Goal: Use online tool/utility: Utilize a website feature to perform a specific function

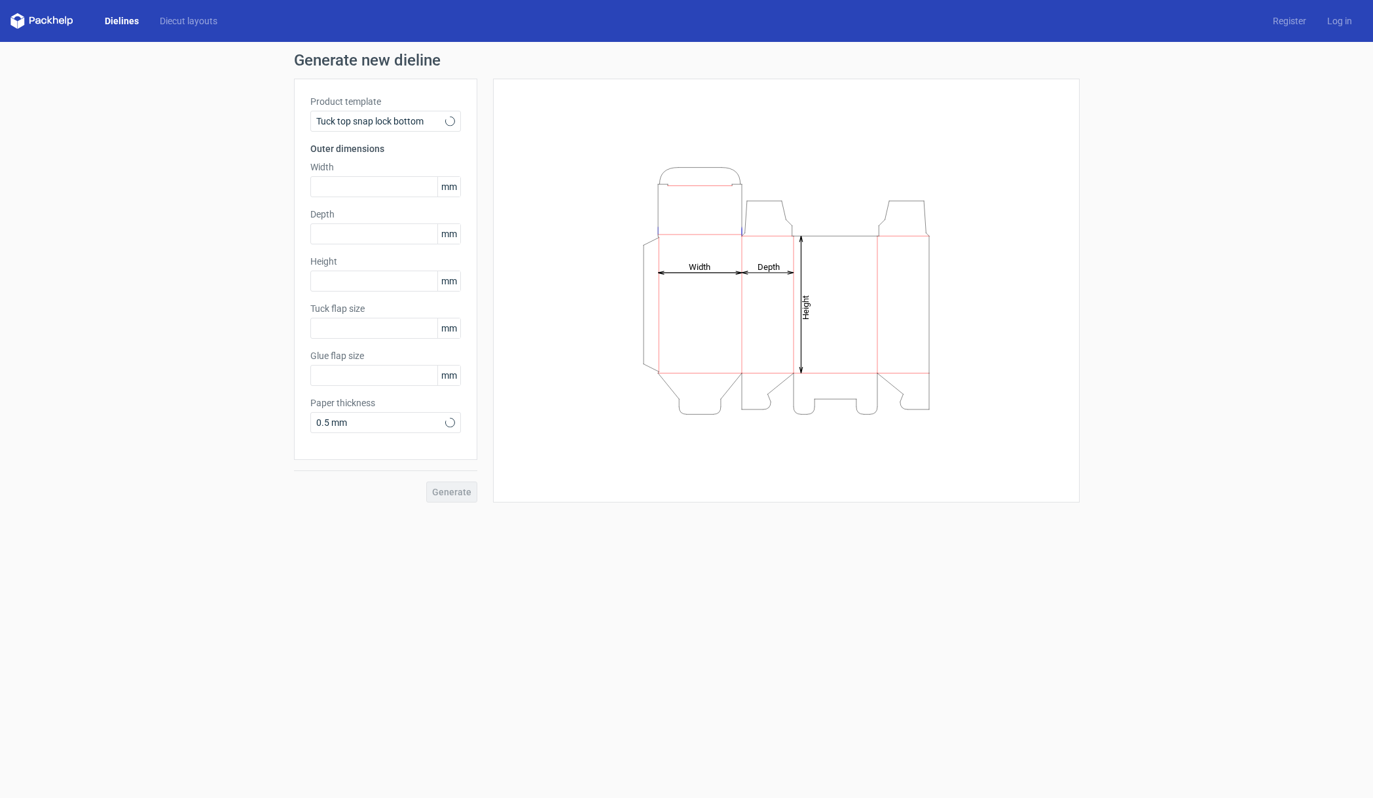
type input "15"
type input "10"
click at [449, 122] on use at bounding box center [449, 121] width 5 height 3
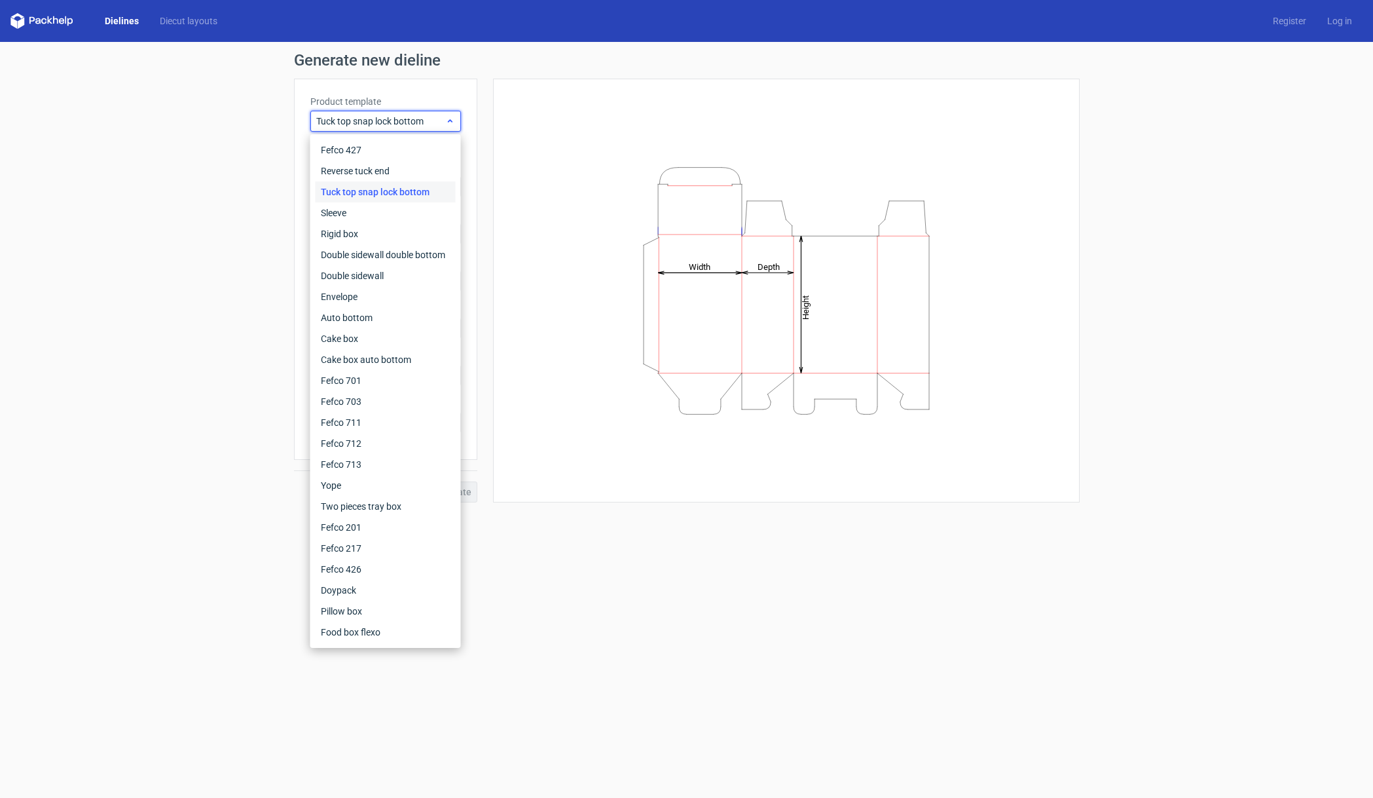
click at [384, 121] on span "Tuck top snap lock bottom" at bounding box center [380, 121] width 129 height 13
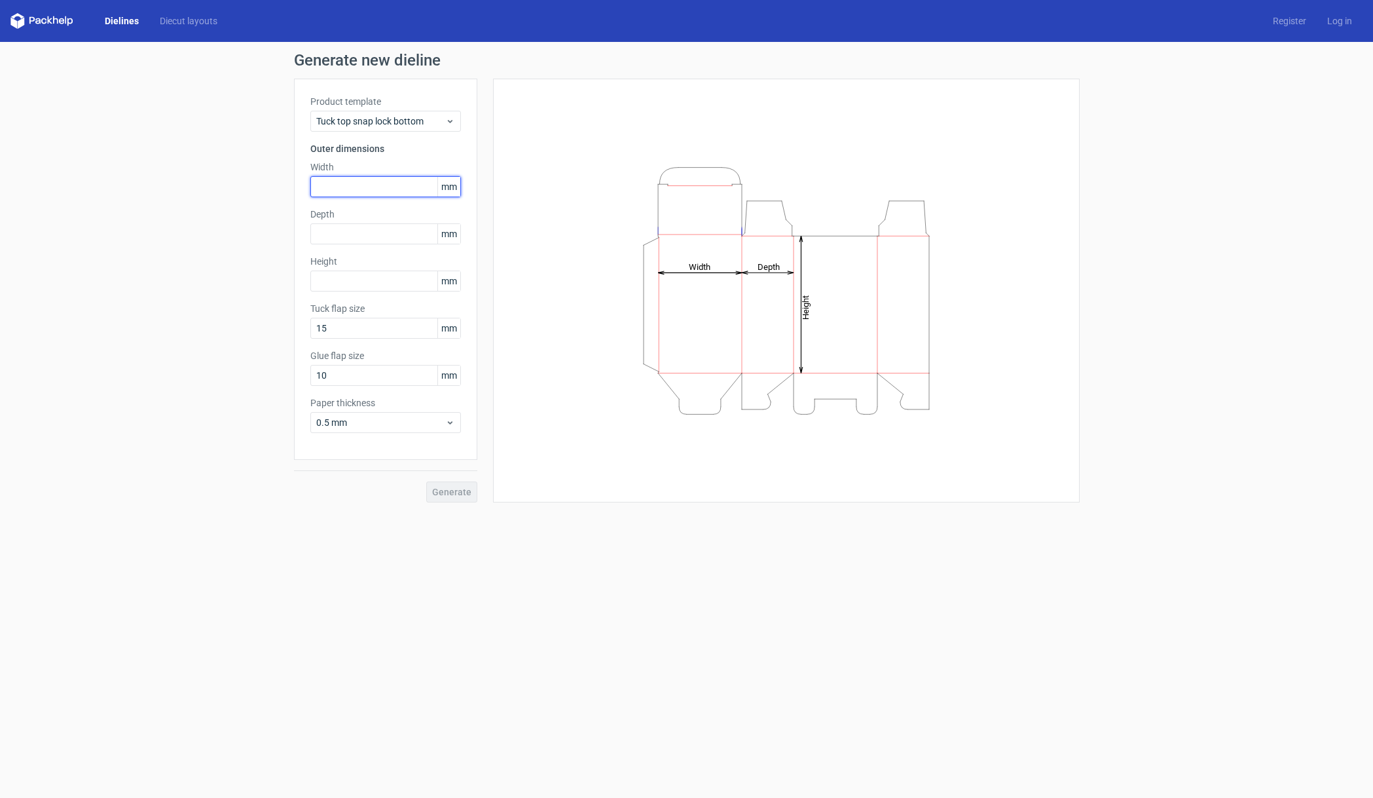
click at [371, 185] on input "text" at bounding box center [385, 186] width 151 height 21
type input "80"
click at [362, 280] on input "text" at bounding box center [385, 281] width 151 height 21
type input "80"
click at [372, 236] on input "text" at bounding box center [385, 233] width 151 height 21
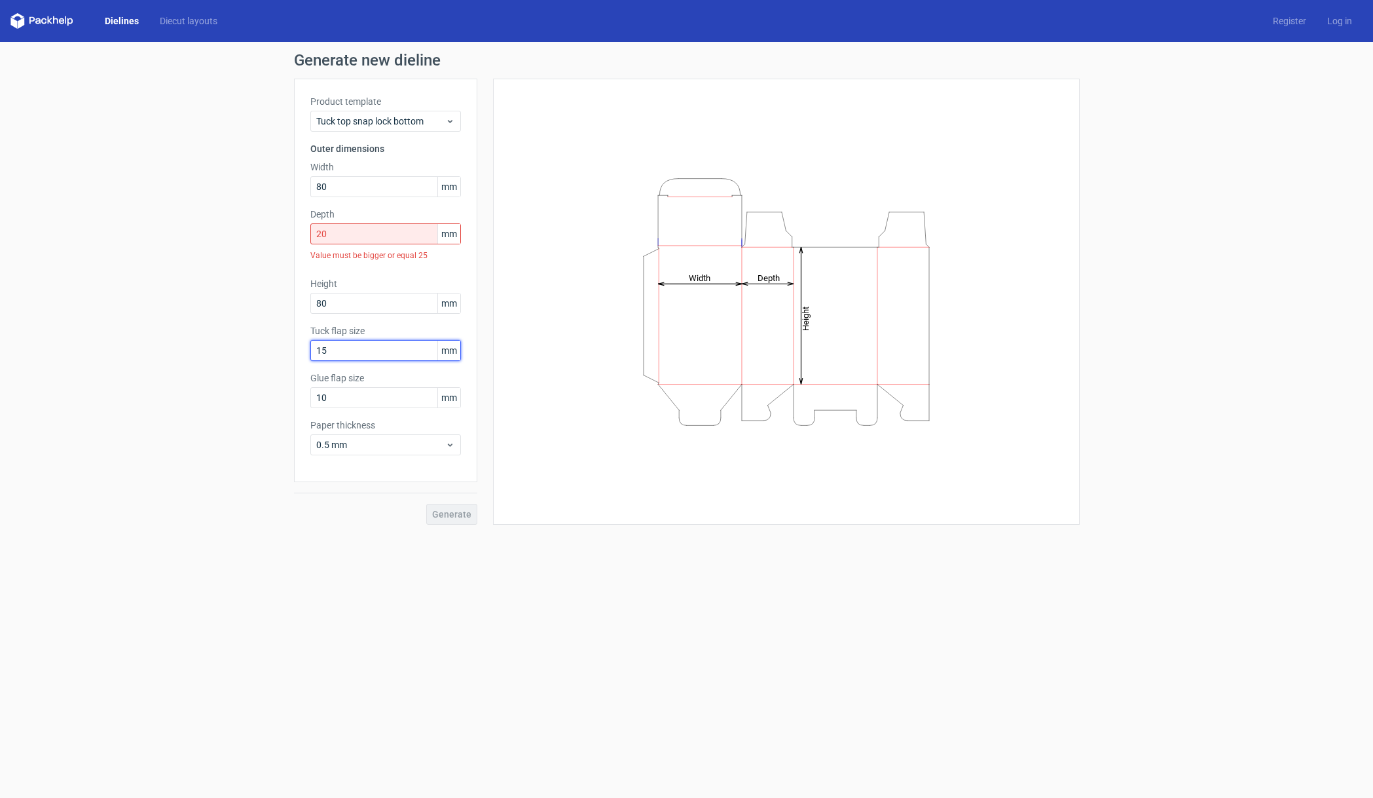
click at [377, 331] on div "Tuck flap size 15 mm" at bounding box center [385, 342] width 151 height 37
drag, startPoint x: 319, startPoint y: 234, endPoint x: 279, endPoint y: 234, distance: 40.0
click at [279, 234] on div "Generate new dieline Product template Tuck top snap lock bottom Outer dimension…" at bounding box center [686, 288] width 1373 height 493
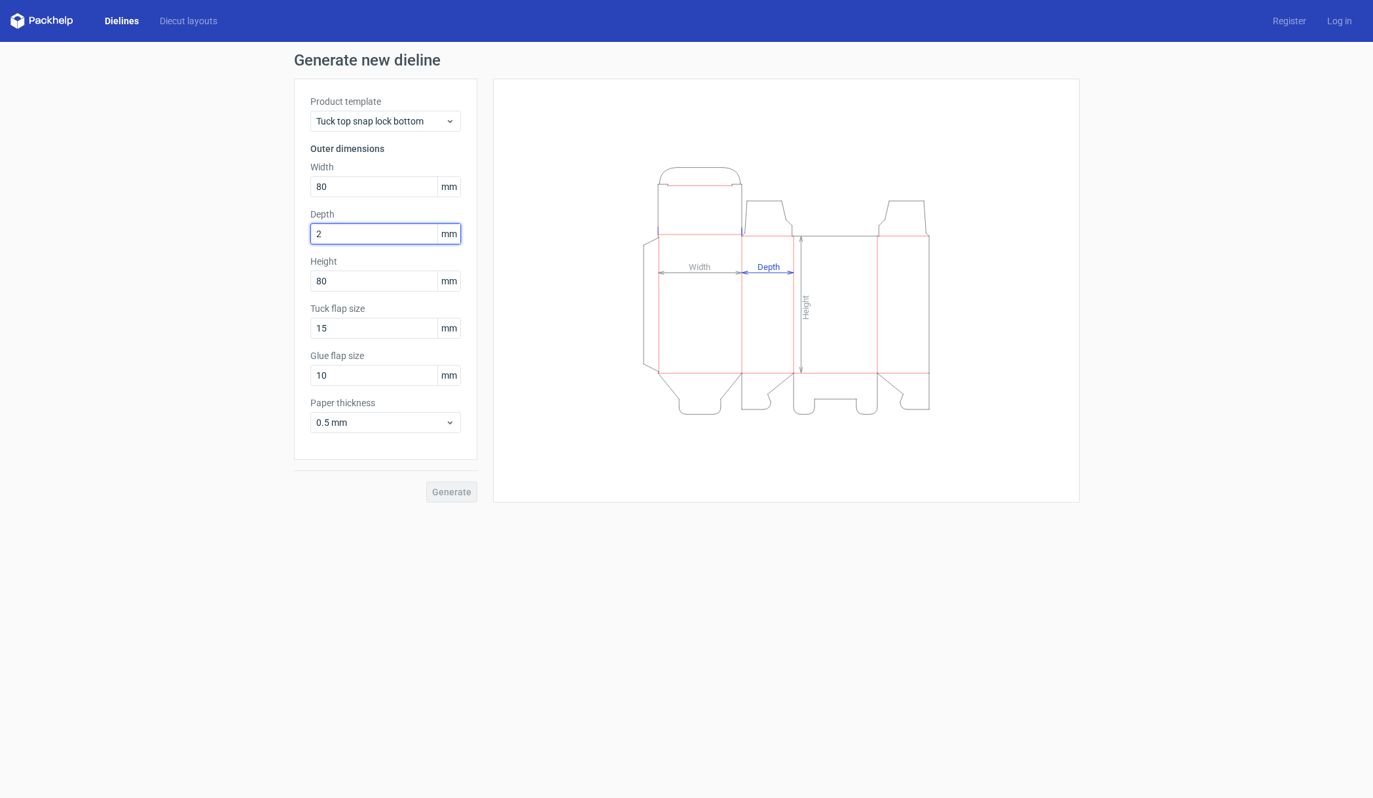
type input "20"
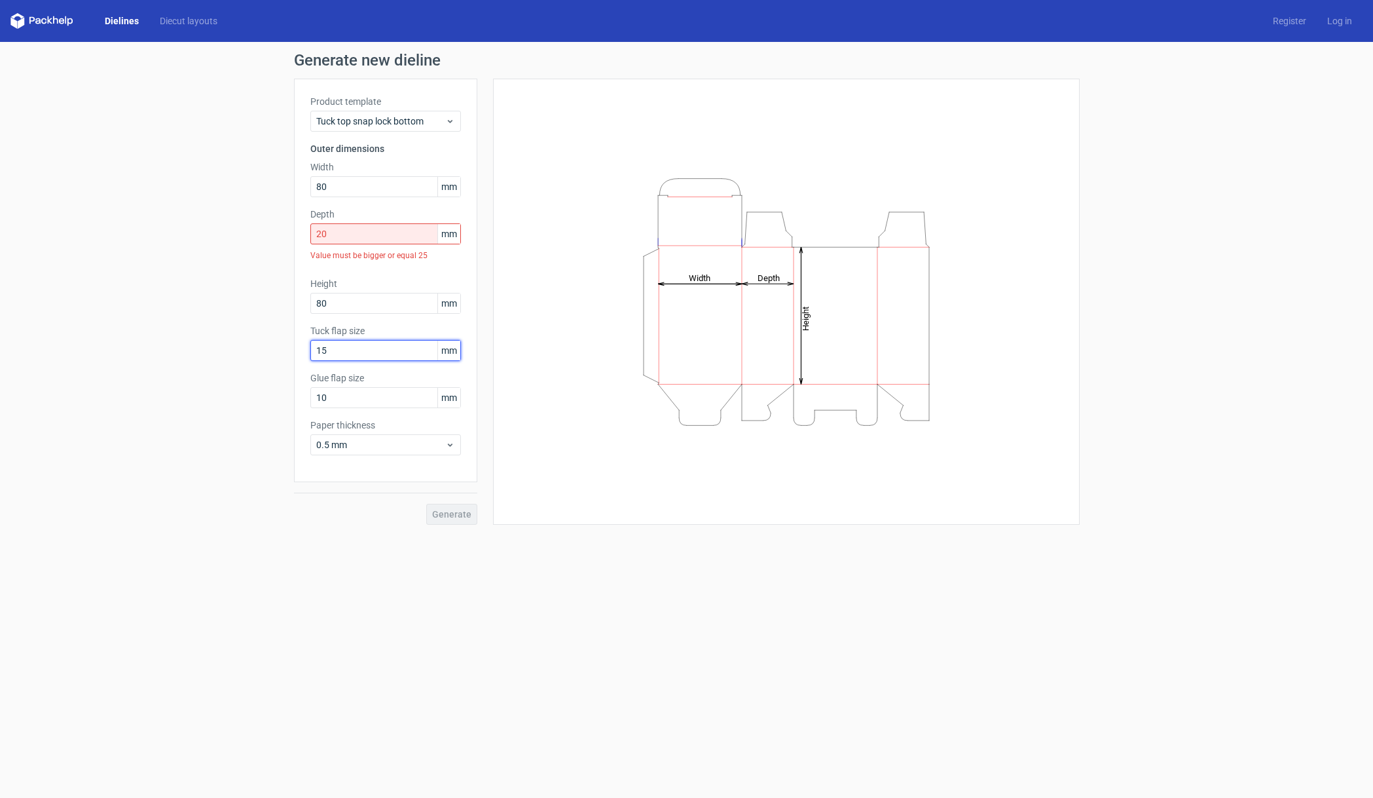
drag, startPoint x: 335, startPoint y: 328, endPoint x: 307, endPoint y: 322, distance: 29.4
click at [307, 322] on div "Product template Tuck top snap lock bottom Outer dimensions Width 80 mm Depth 2…" at bounding box center [385, 280] width 183 height 403
drag, startPoint x: 347, startPoint y: 354, endPoint x: 293, endPoint y: 351, distance: 53.8
click at [294, 350] on div "Product template Tuck top snap lock bottom Outer dimensions Width 80 mm Depth 2…" at bounding box center [385, 280] width 183 height 403
type input "8"
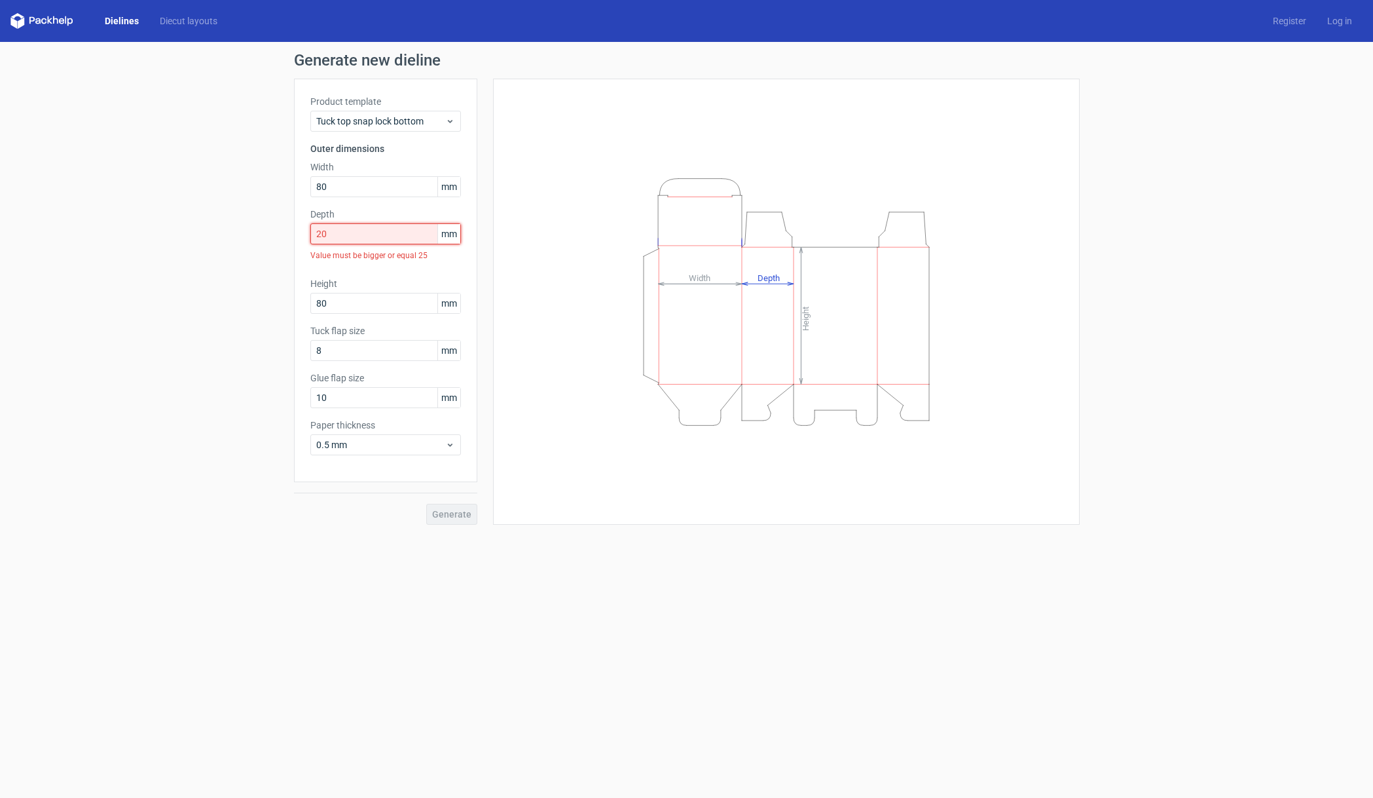
drag, startPoint x: 318, startPoint y: 233, endPoint x: 276, endPoint y: 232, distance: 41.3
click at [277, 232] on div "Generate new dieline Product template Tuck top snap lock bottom Outer dimension…" at bounding box center [686, 288] width 1373 height 493
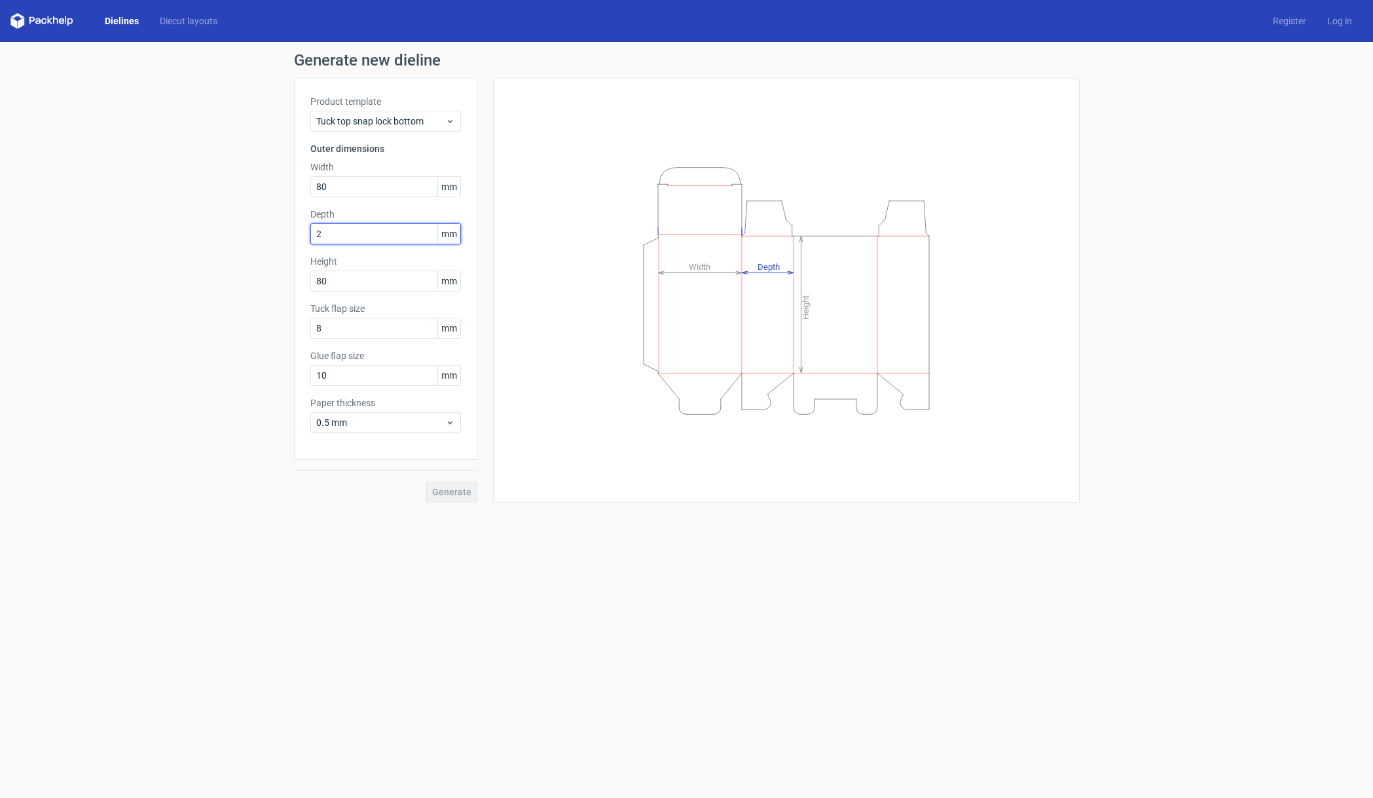
type input "25"
drag, startPoint x: 337, startPoint y: 331, endPoint x: 278, endPoint y: 326, distance: 59.2
click at [278, 326] on div "Generate new dieline Product template Tuck top snap lock bottom Outer dimension…" at bounding box center [686, 277] width 1373 height 471
type input "15"
click at [353, 375] on input "10" at bounding box center [385, 375] width 151 height 21
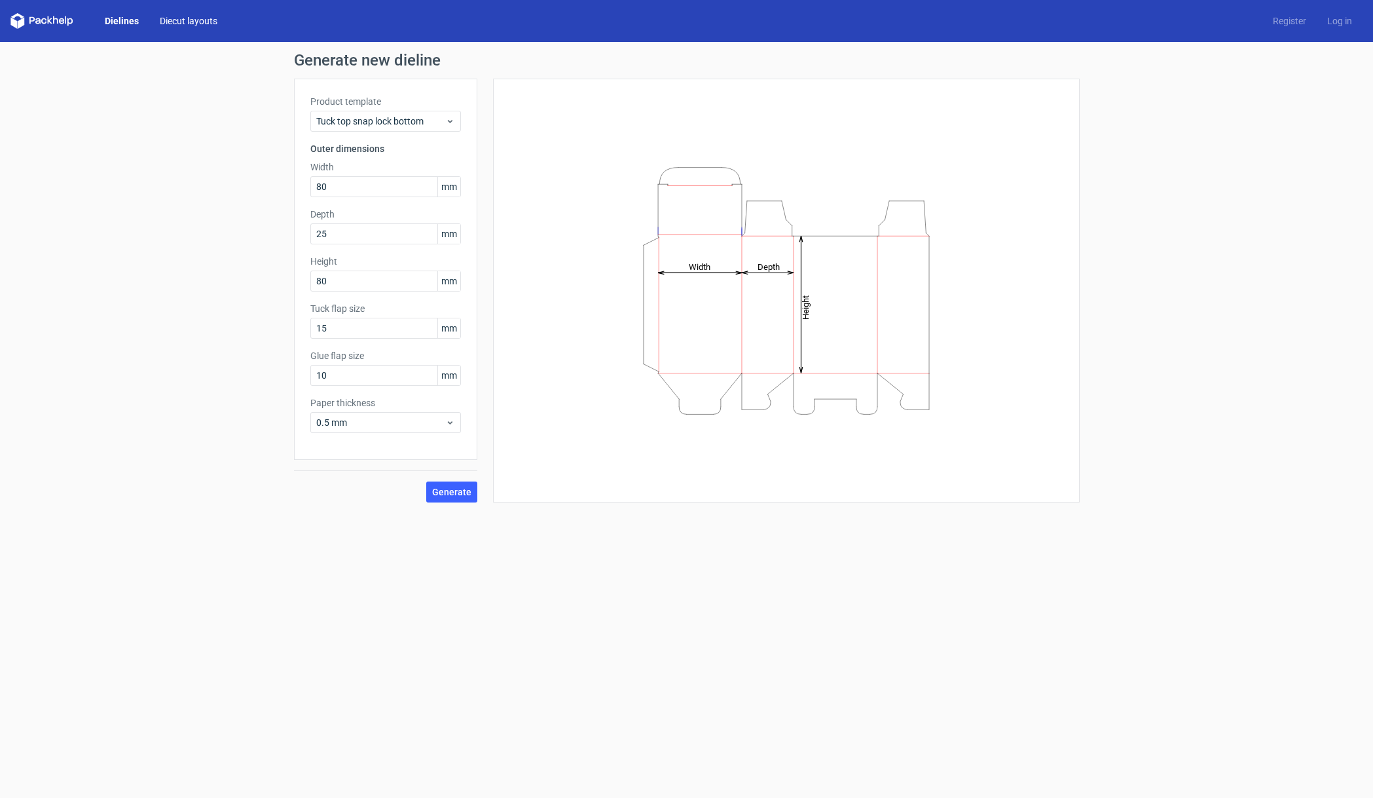
click at [194, 25] on link "Diecut layouts" at bounding box center [188, 20] width 79 height 13
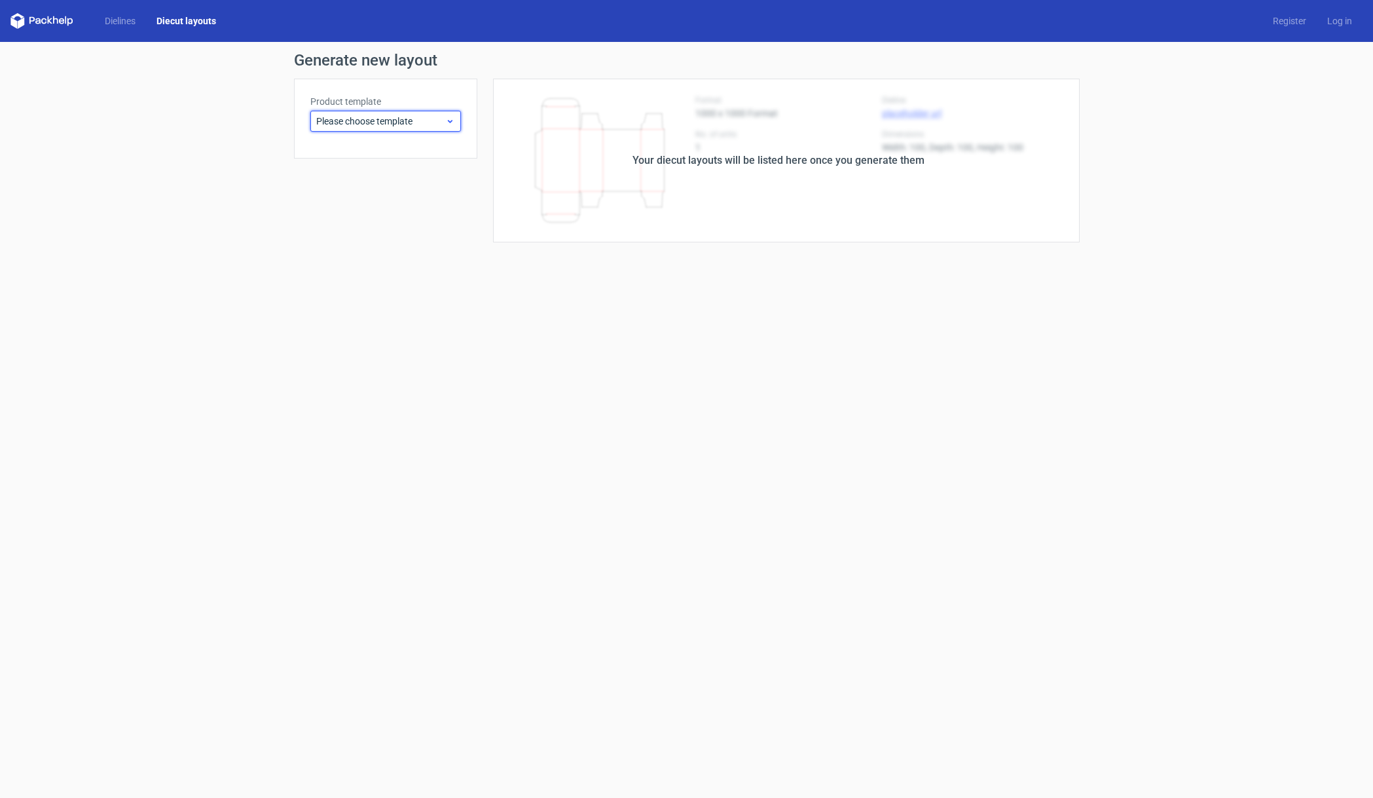
click at [343, 121] on span "Please choose template" at bounding box center [380, 121] width 129 height 13
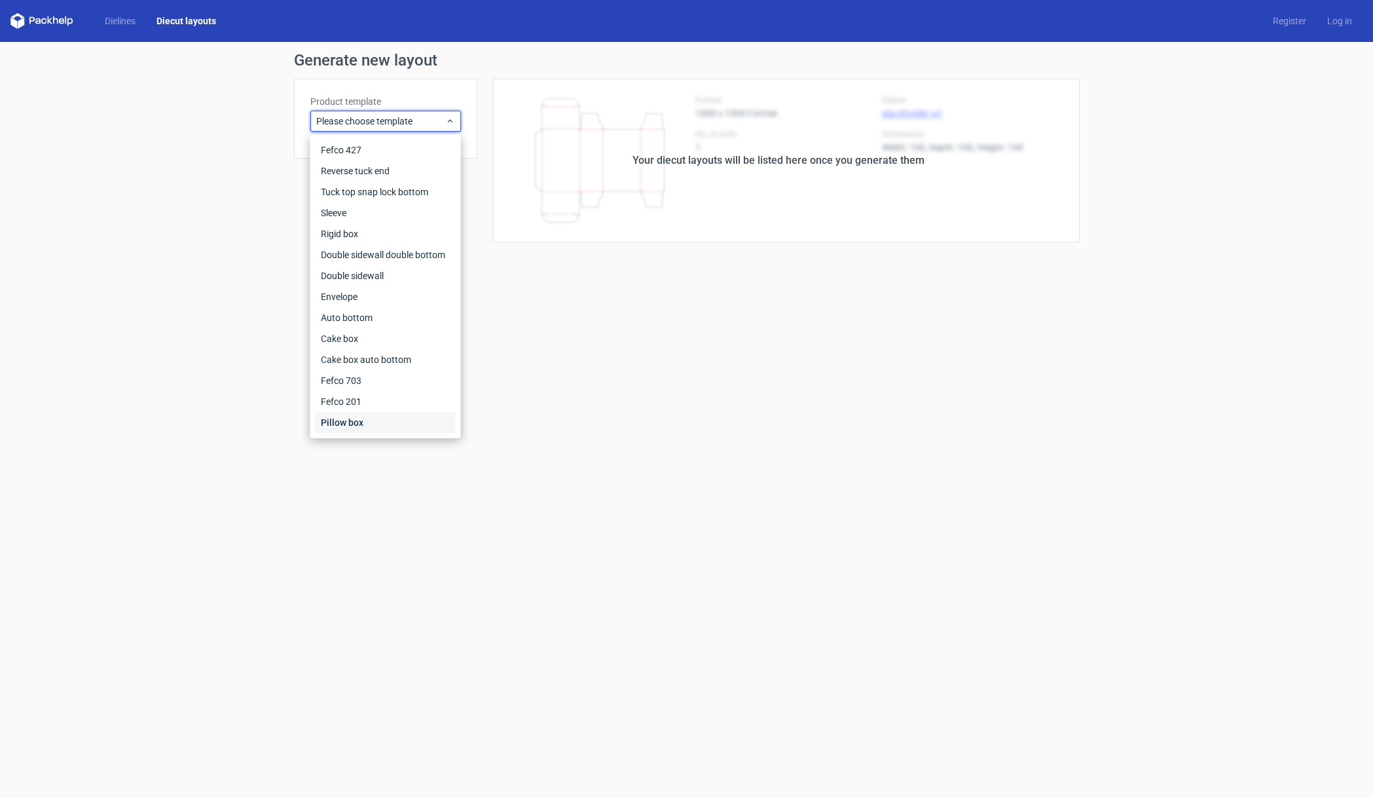
click at [360, 424] on div "Pillow box" at bounding box center [386, 422] width 140 height 21
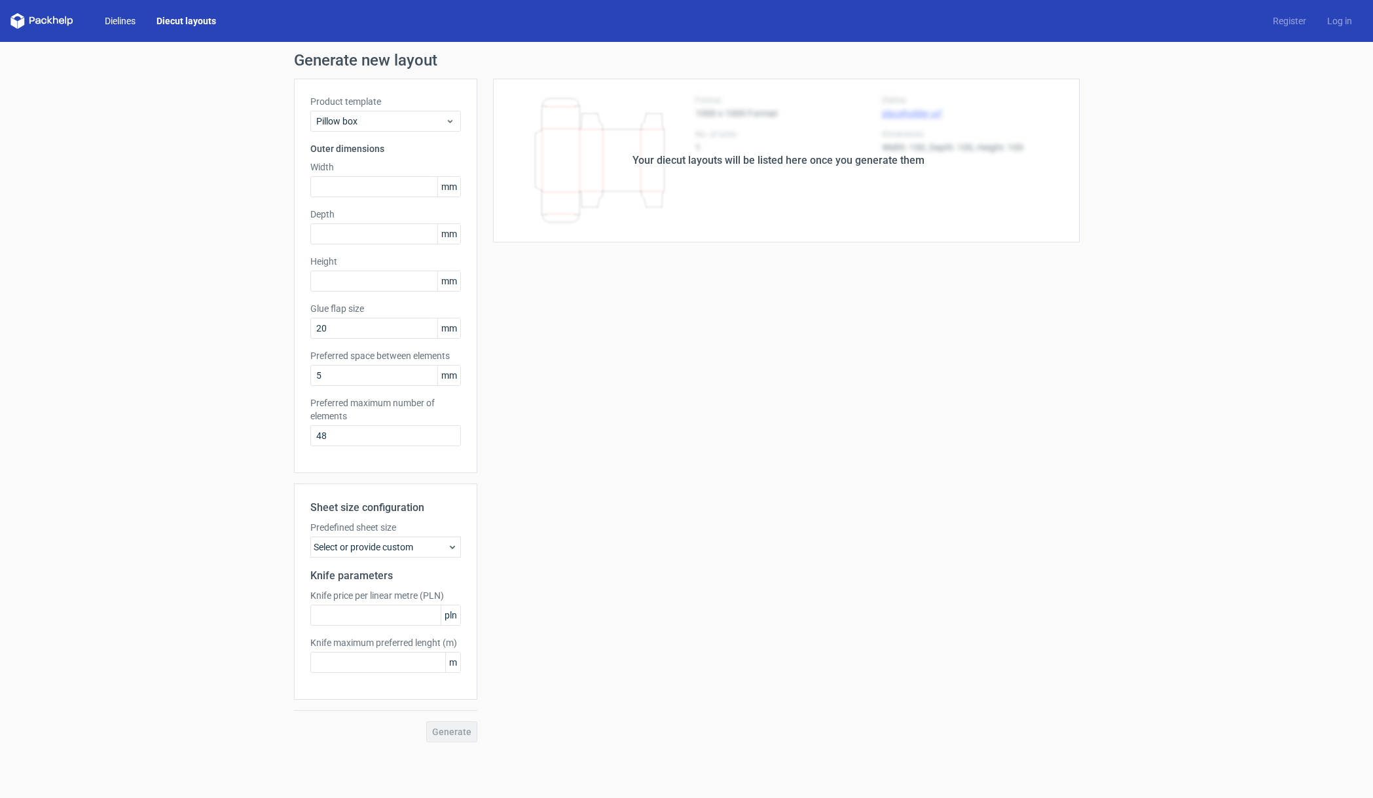
click at [120, 19] on link "Dielines" at bounding box center [120, 20] width 52 height 13
